Goal: Transaction & Acquisition: Purchase product/service

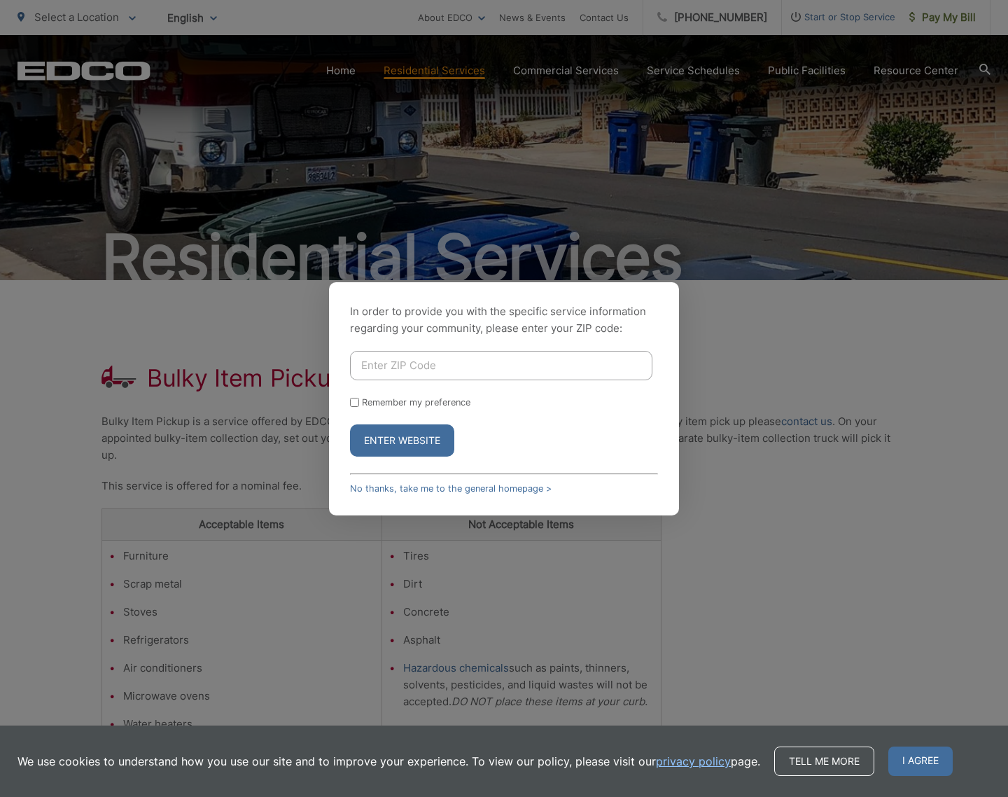
click at [541, 368] on input "Enter ZIP Code" at bounding box center [501, 365] width 302 height 29
type input "92027"
click at [359, 400] on div "Remember my preference" at bounding box center [504, 402] width 308 height 11
click at [354, 399] on input "Remember my preference" at bounding box center [354, 402] width 9 height 9
checkbox input "true"
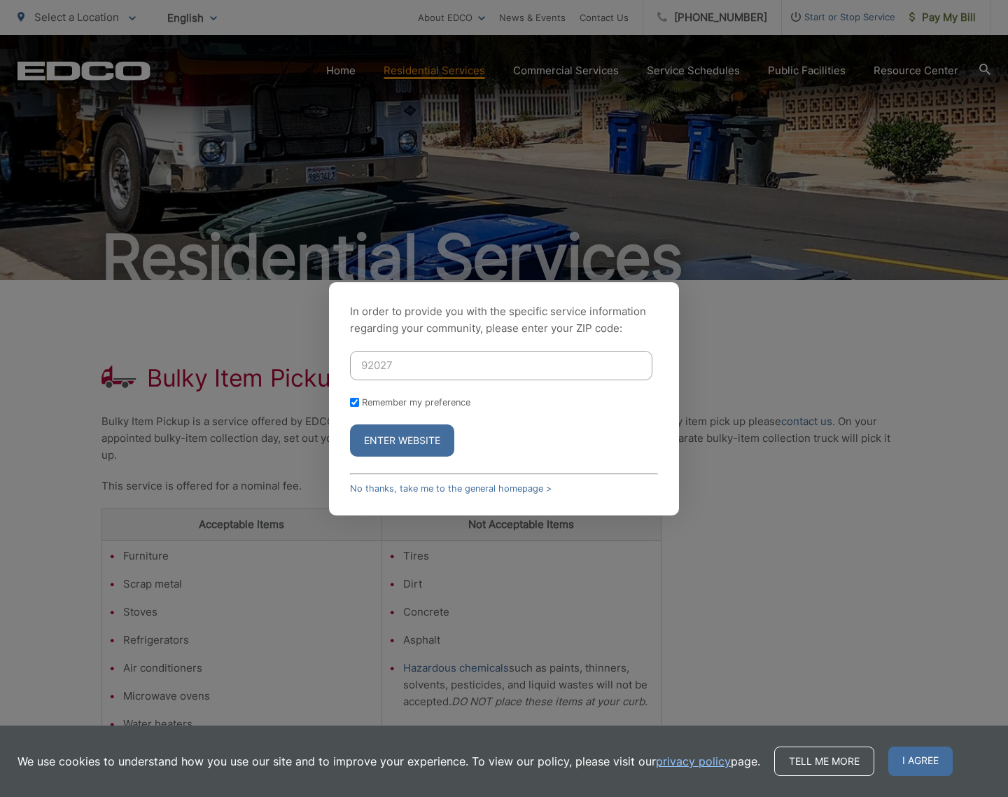
checkbox input "true"
click at [396, 432] on button "Enter Website" at bounding box center [402, 440] width 104 height 32
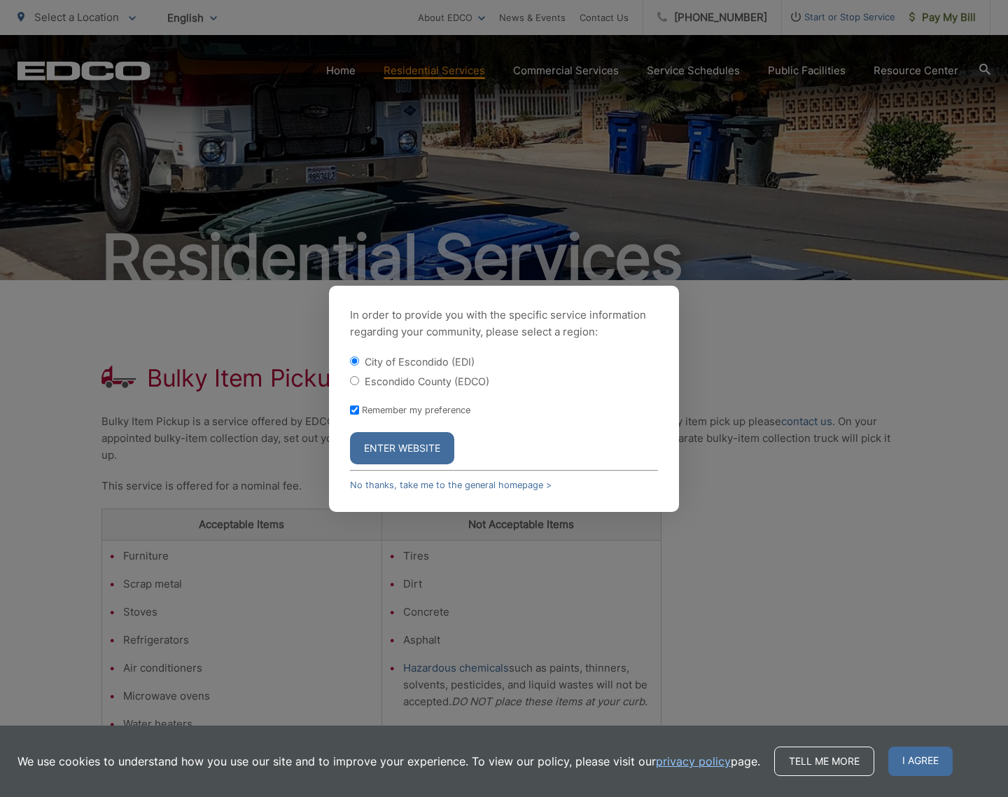
click at [356, 379] on input "Escondido County (EDCO)" at bounding box center [354, 380] width 9 height 9
radio input "true"
click at [393, 454] on button "Enter Website" at bounding box center [402, 448] width 104 height 32
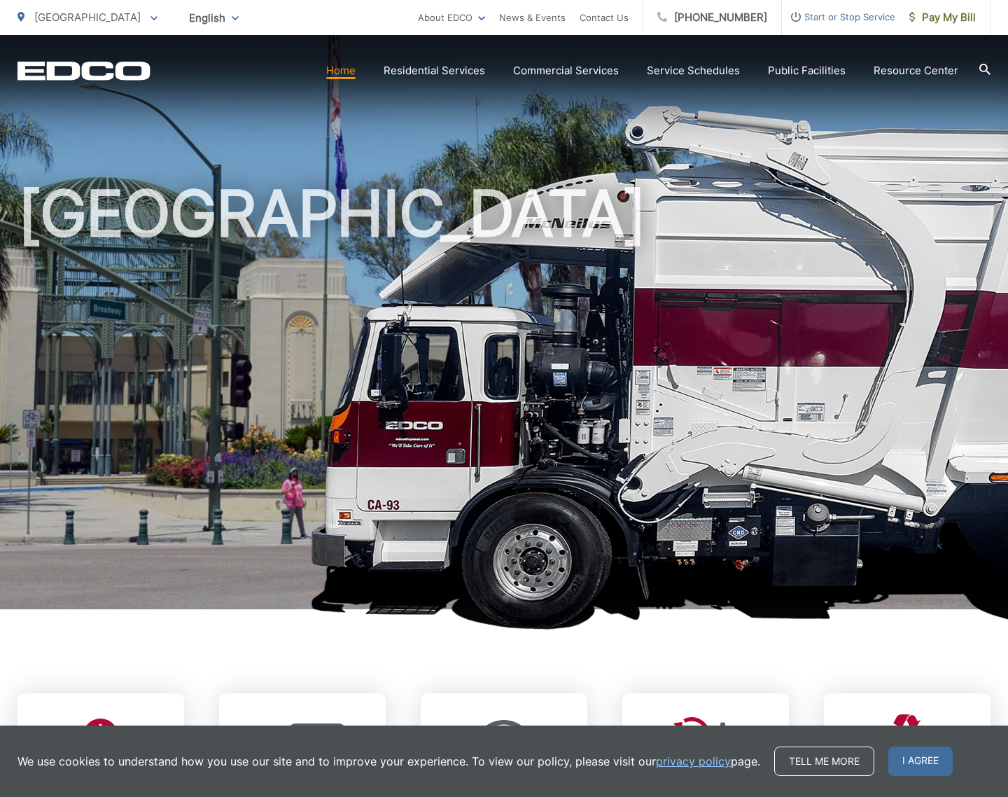
scroll to position [4, 0]
click at [921, 17] on span "Pay My Bill" at bounding box center [942, 17] width 67 height 17
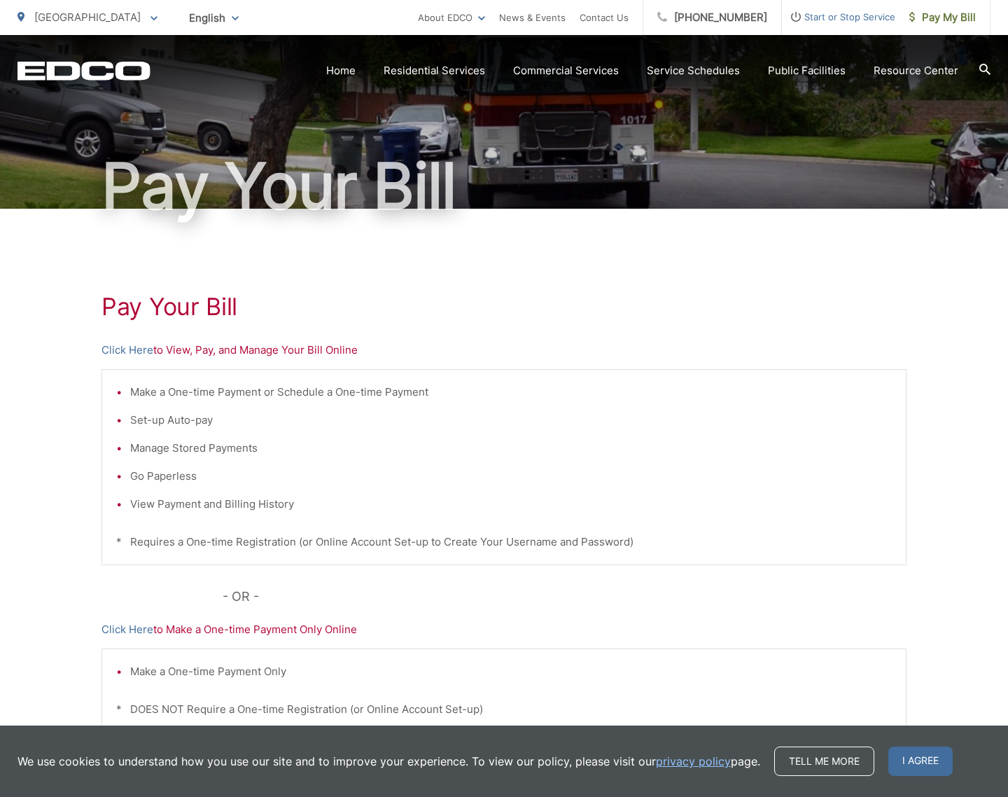
scroll to position [73, 0]
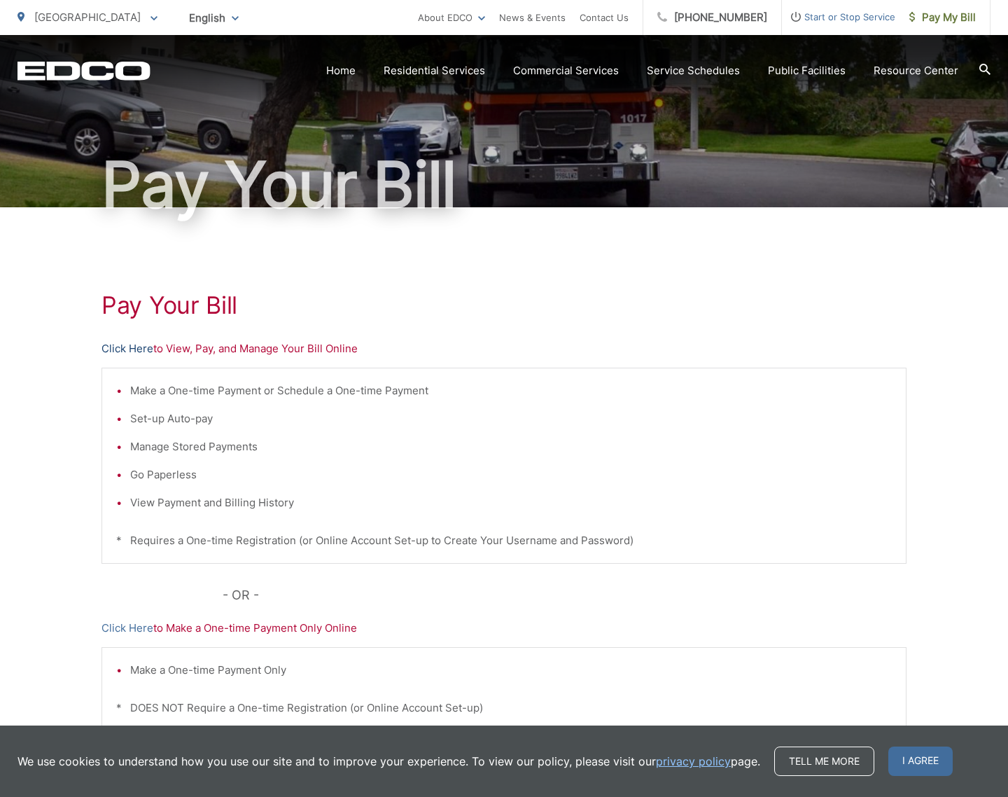
click at [124, 345] on link "Click Here" at bounding box center [128, 348] width 52 height 17
